Goal: Task Accomplishment & Management: Manage account settings

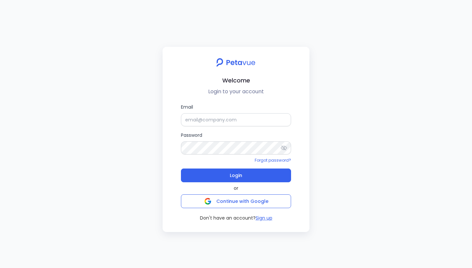
click at [77, 61] on div "Welcome Login to your account Email Password Forgot password? Login or Continue…" at bounding box center [236, 134] width 472 height 268
click at [252, 123] on input "Email" at bounding box center [236, 119] width 110 height 13
type input "rachel+kd@petavue.com"
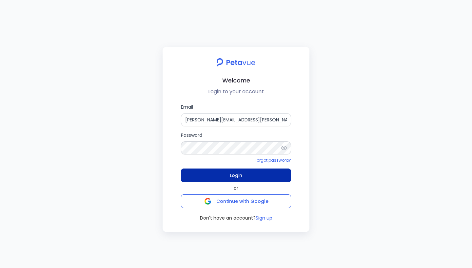
click at [236, 178] on span "Login" at bounding box center [236, 175] width 12 height 9
